Goal: Use online tool/utility: Use online tool/utility

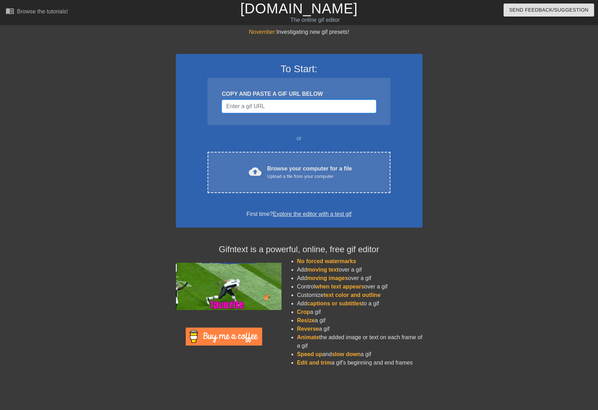
click at [265, 108] on input "Username" at bounding box center [299, 106] width 154 height 13
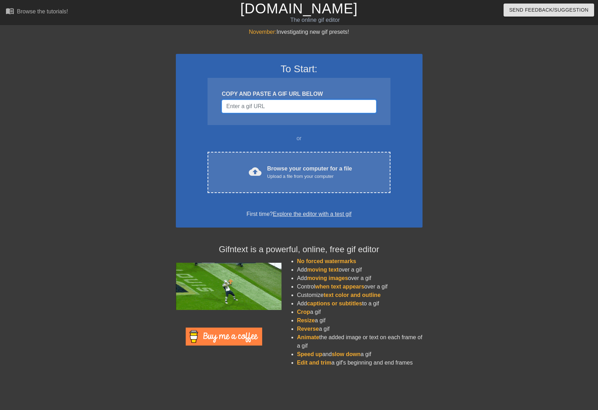
paste input "[URL][DOMAIN_NAME][DOMAIN_NAME]"
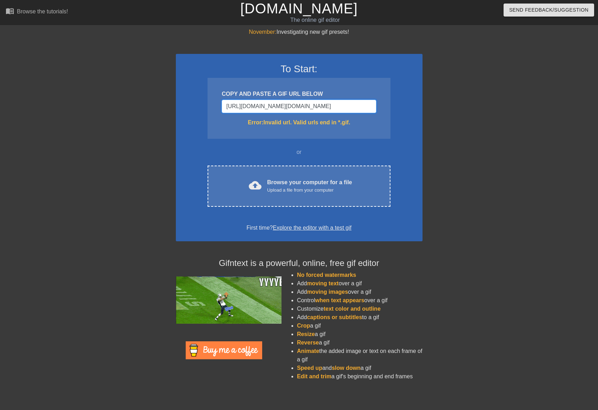
scroll to position [0, 573]
type input "[URL][DOMAIN_NAME][DOMAIN_NAME]"
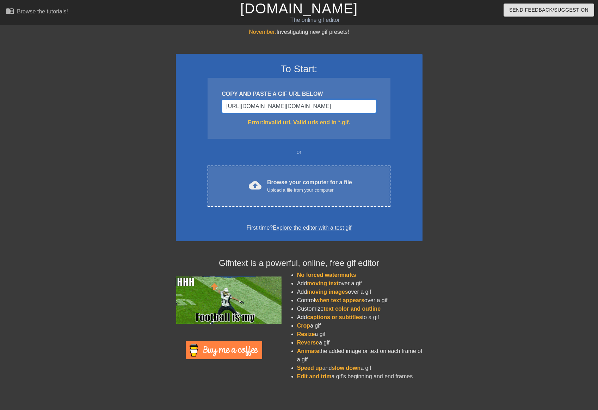
scroll to position [0, 0]
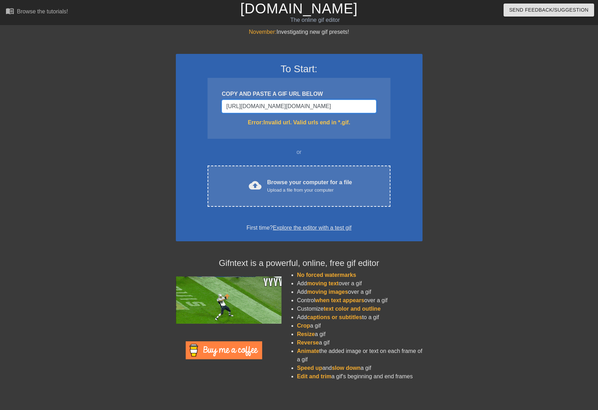
click at [243, 109] on input "[URL][DOMAIN_NAME][DOMAIN_NAME]" at bounding box center [299, 106] width 154 height 13
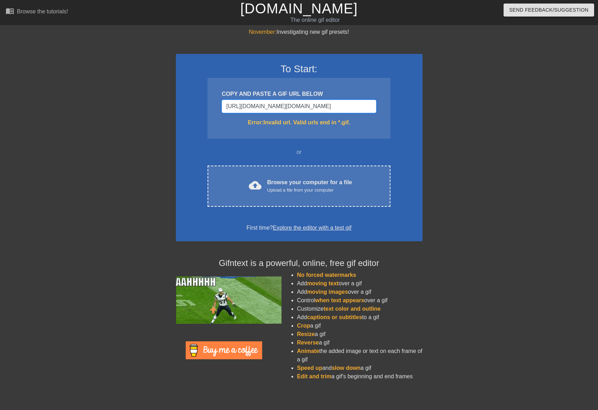
click at [243, 109] on input "[URL][DOMAIN_NAME][DOMAIN_NAME]" at bounding box center [299, 106] width 154 height 13
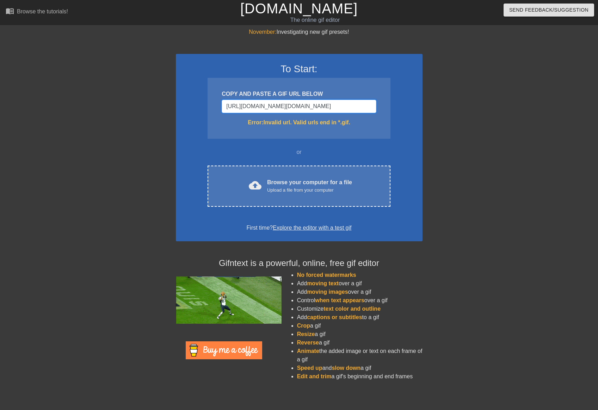
click at [243, 109] on input "[URL][DOMAIN_NAME][DOMAIN_NAME]" at bounding box center [299, 106] width 154 height 13
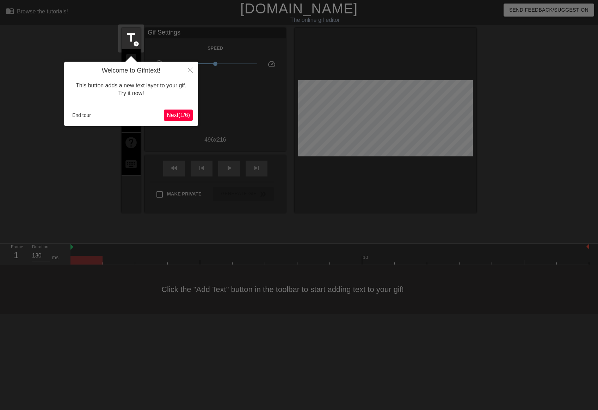
click at [170, 115] on span "Next ( 1 / 6 )" at bounding box center [178, 115] width 23 height 6
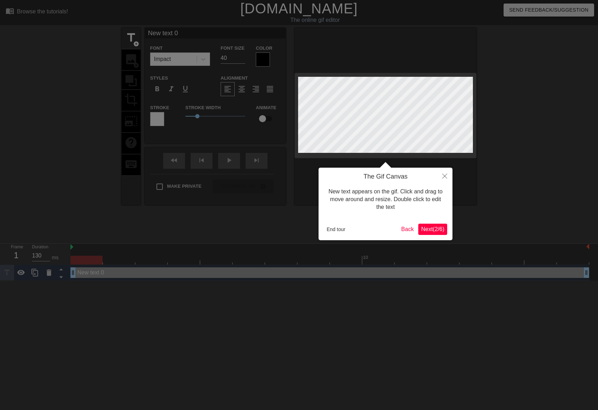
click at [427, 234] on button "Next ( 2 / 6 )" at bounding box center [432, 229] width 29 height 11
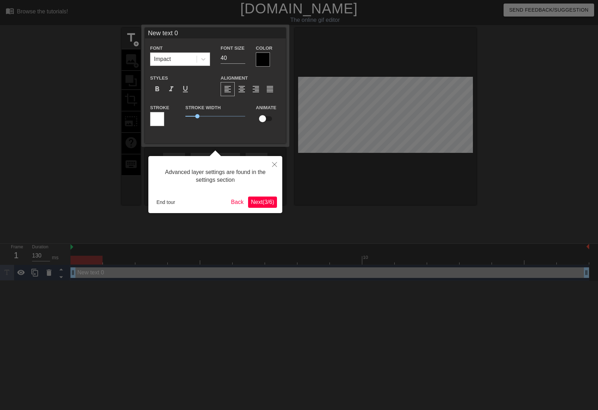
click at [251, 203] on span "Next ( 3 / 6 )" at bounding box center [262, 202] width 23 height 6
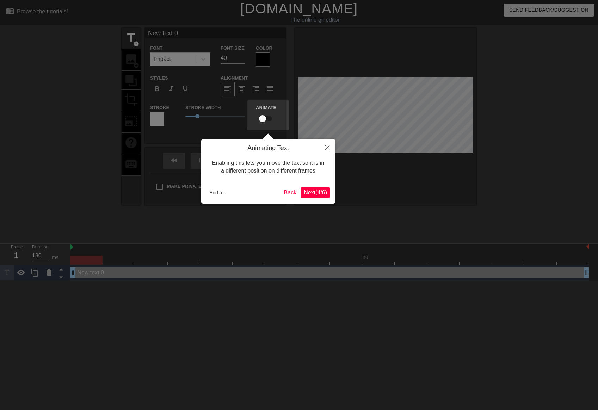
click at [303, 196] on button "Next ( 4 / 6 )" at bounding box center [315, 192] width 29 height 11
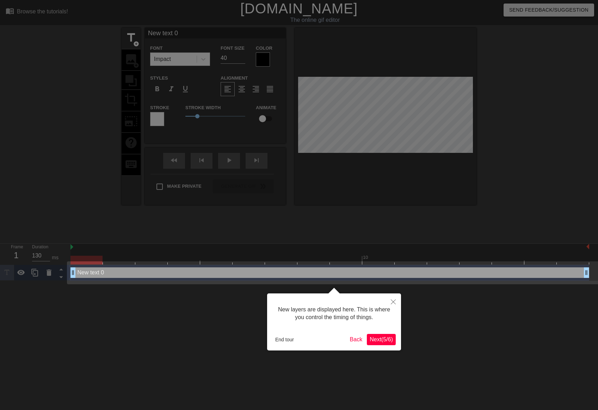
click at [370, 339] on span "Next ( 5 / 6 )" at bounding box center [381, 339] width 23 height 6
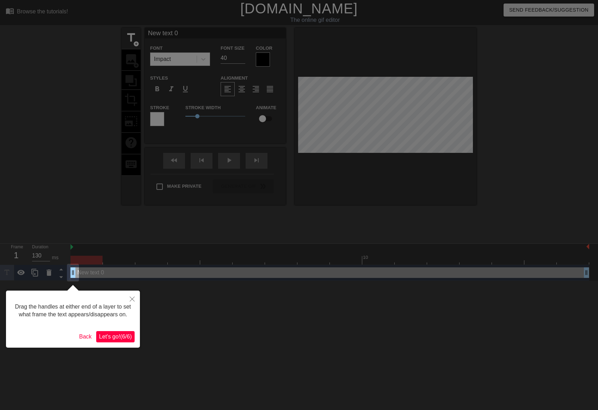
click at [135, 345] on div "Drag the handles at either end of a layer to set what frame the text appears/di…" at bounding box center [73, 319] width 134 height 57
click at [133, 302] on button "Close" at bounding box center [131, 299] width 15 height 16
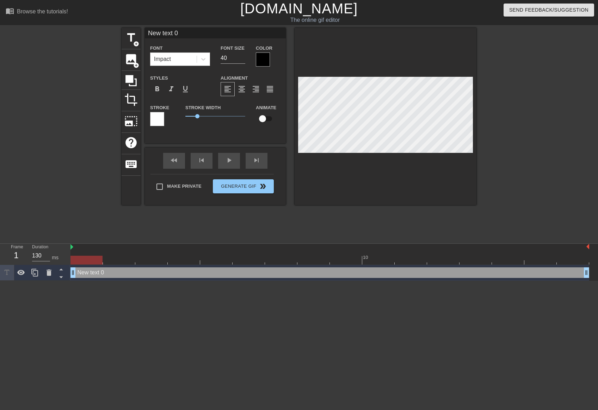
type input "T"
type textarea "T"
type input "Te"
type textarea "Te"
type input "Tes"
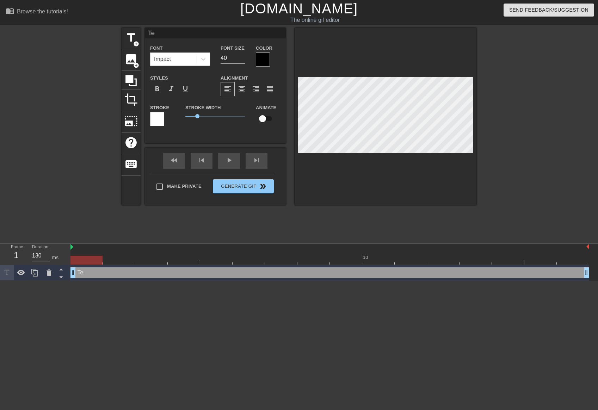
type textarea "Tes"
type input "Tesl"
type textarea "Tesl"
type input "Tesla"
type textarea "Tesla"
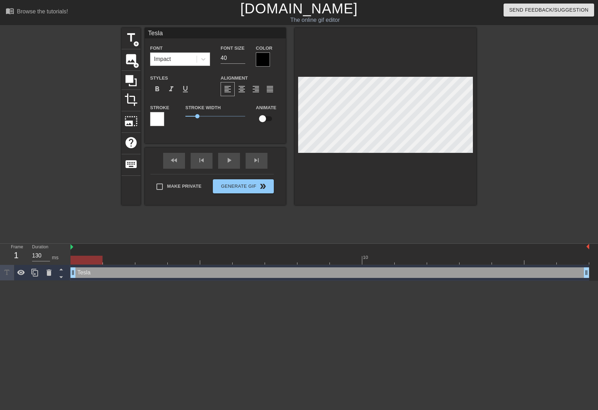
scroll to position [0, 0]
click at [268, 62] on div at bounding box center [263, 59] width 14 height 14
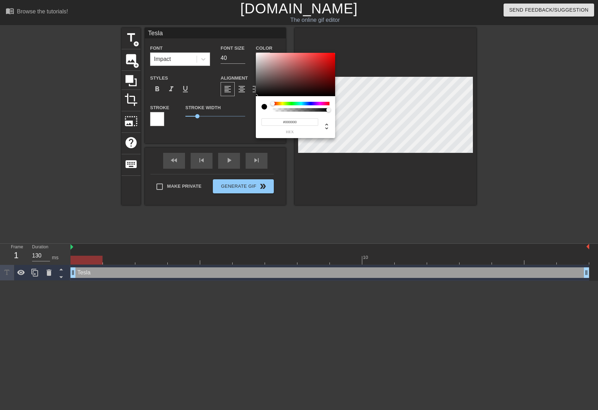
type input "#F60404"
click at [334, 54] on div at bounding box center [295, 75] width 79 height 44
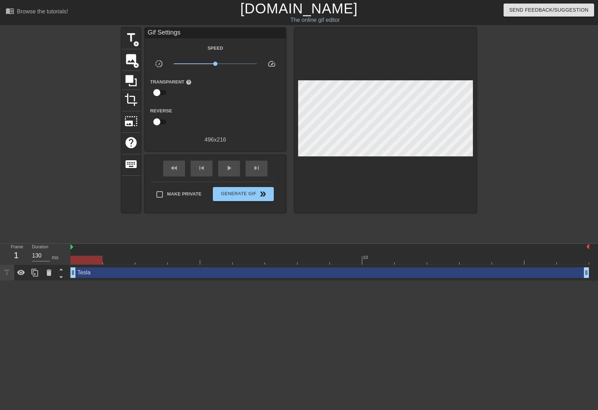
click at [360, 153] on div at bounding box center [385, 120] width 182 height 185
click at [369, 184] on div at bounding box center [385, 120] width 182 height 185
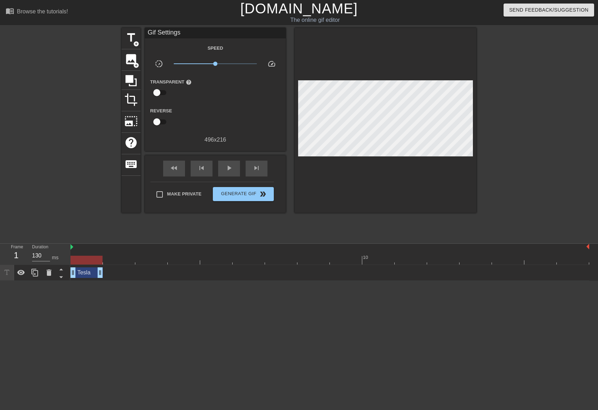
drag, startPoint x: 584, startPoint y: 273, endPoint x: 104, endPoint y: 275, distance: 479.8
click at [104, 275] on div "[PERSON_NAME] drag_handle drag_handle" at bounding box center [329, 272] width 519 height 11
click at [107, 281] on html "menu_book Browse the tutorials! [DOMAIN_NAME] The online gif editor Send Feedba…" at bounding box center [299, 140] width 598 height 281
click at [71, 211] on div at bounding box center [60, 133] width 106 height 211
click at [243, 195] on span "Generate Gif double_arrow" at bounding box center [243, 194] width 55 height 8
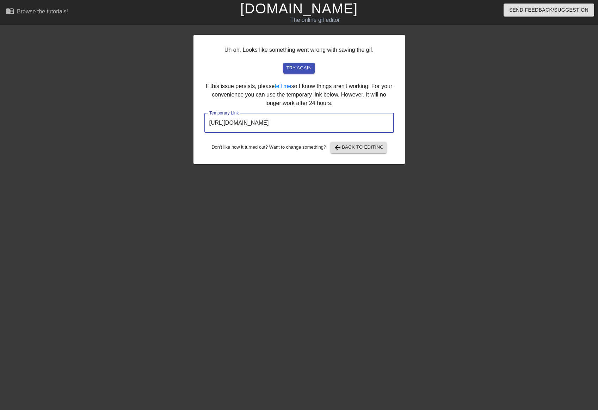
drag, startPoint x: 364, startPoint y: 126, endPoint x: 163, endPoint y: 105, distance: 201.2
click at [164, 105] on div "Uh oh. Looks like something went wrong with saving the gif. try again If this i…" at bounding box center [299, 133] width 598 height 211
click at [378, 145] on span "arrow_back Back to Editing" at bounding box center [358, 147] width 50 height 8
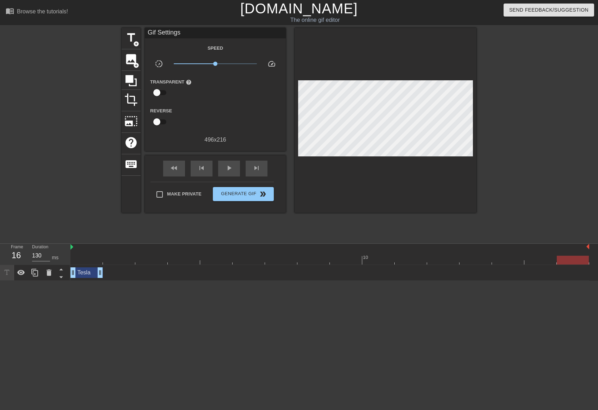
click at [565, 261] on div at bounding box center [573, 260] width 32 height 9
drag, startPoint x: 82, startPoint y: 275, endPoint x: 59, endPoint y: 265, distance: 25.3
click at [59, 265] on div "Frame 1 Duration 130 ms 10 Tesla drag_handle drag_handle" at bounding box center [299, 262] width 598 height 37
click at [77, 223] on div at bounding box center [60, 133] width 106 height 211
click at [225, 172] on span "play_arrow" at bounding box center [229, 168] width 8 height 8
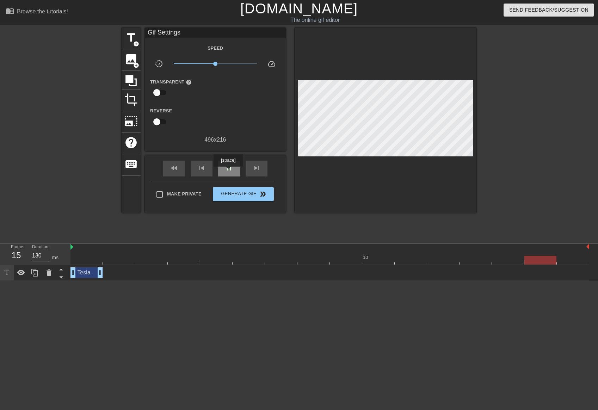
click at [229, 172] on span "pause" at bounding box center [229, 168] width 8 height 8
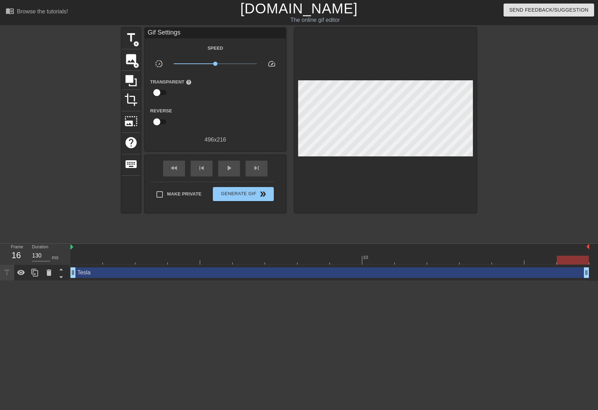
drag, startPoint x: 101, startPoint y: 272, endPoint x: 601, endPoint y: 268, distance: 500.2
click at [597, 268] on html "menu_book Browse the tutorials! [DOMAIN_NAME] The online gif editor Send Feedba…" at bounding box center [299, 140] width 598 height 281
click at [224, 174] on div "play_arrow" at bounding box center [229, 169] width 22 height 16
click at [240, 198] on span "Generate Gif double_arrow" at bounding box center [243, 194] width 55 height 8
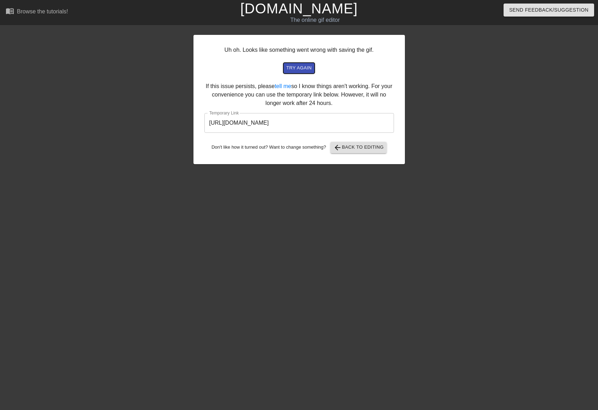
click at [291, 69] on span "try again" at bounding box center [298, 68] width 25 height 8
drag, startPoint x: 354, startPoint y: 124, endPoint x: 156, endPoint y: 124, distance: 198.0
click at [156, 124] on div "Uh oh. Looks like something went wrong with saving the gif. try again If this i…" at bounding box center [299, 133] width 598 height 211
